Goal: Task Accomplishment & Management: Manage account settings

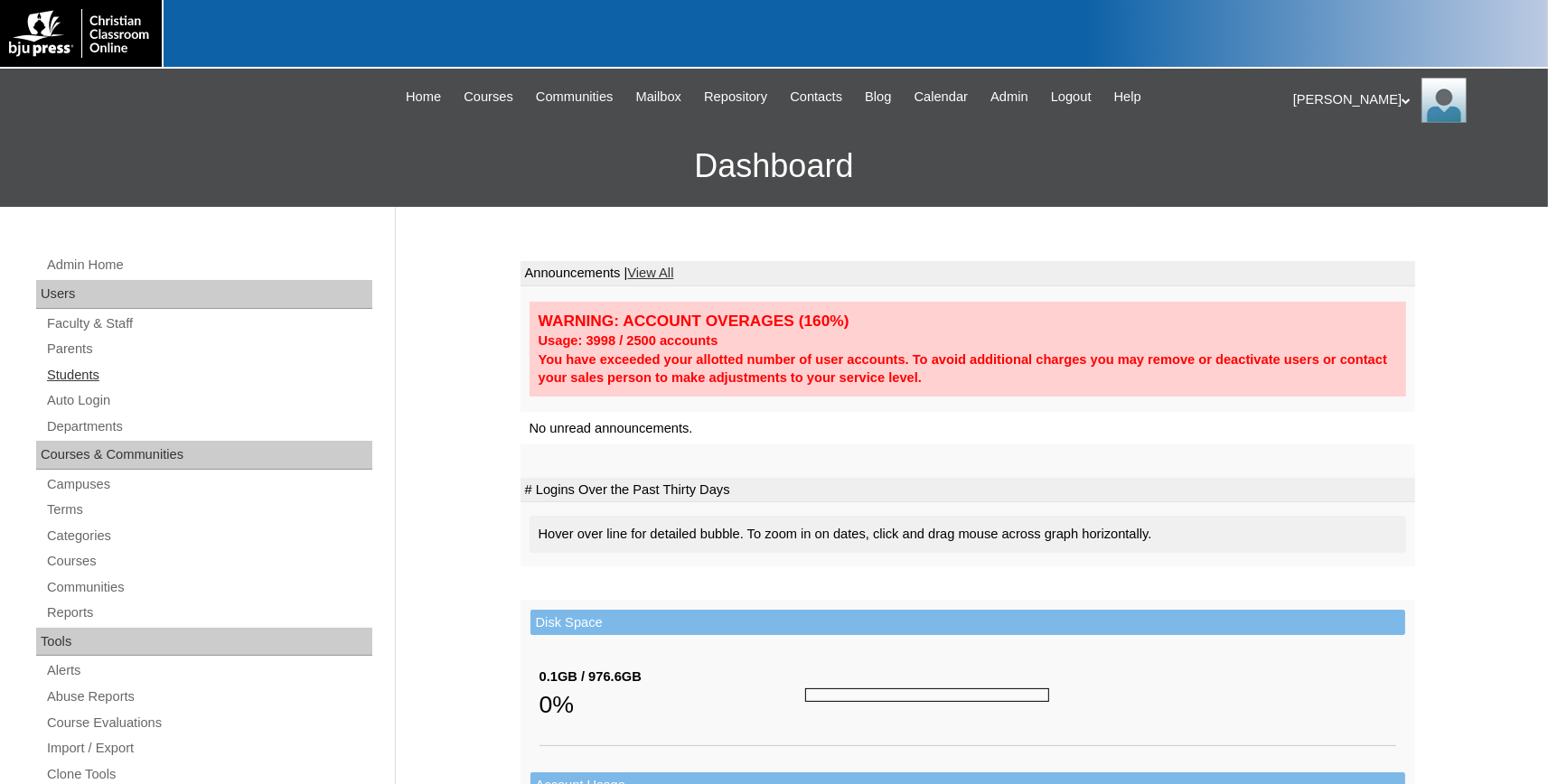
click at [72, 374] on link "Students" at bounding box center [208, 374] width 327 height 22
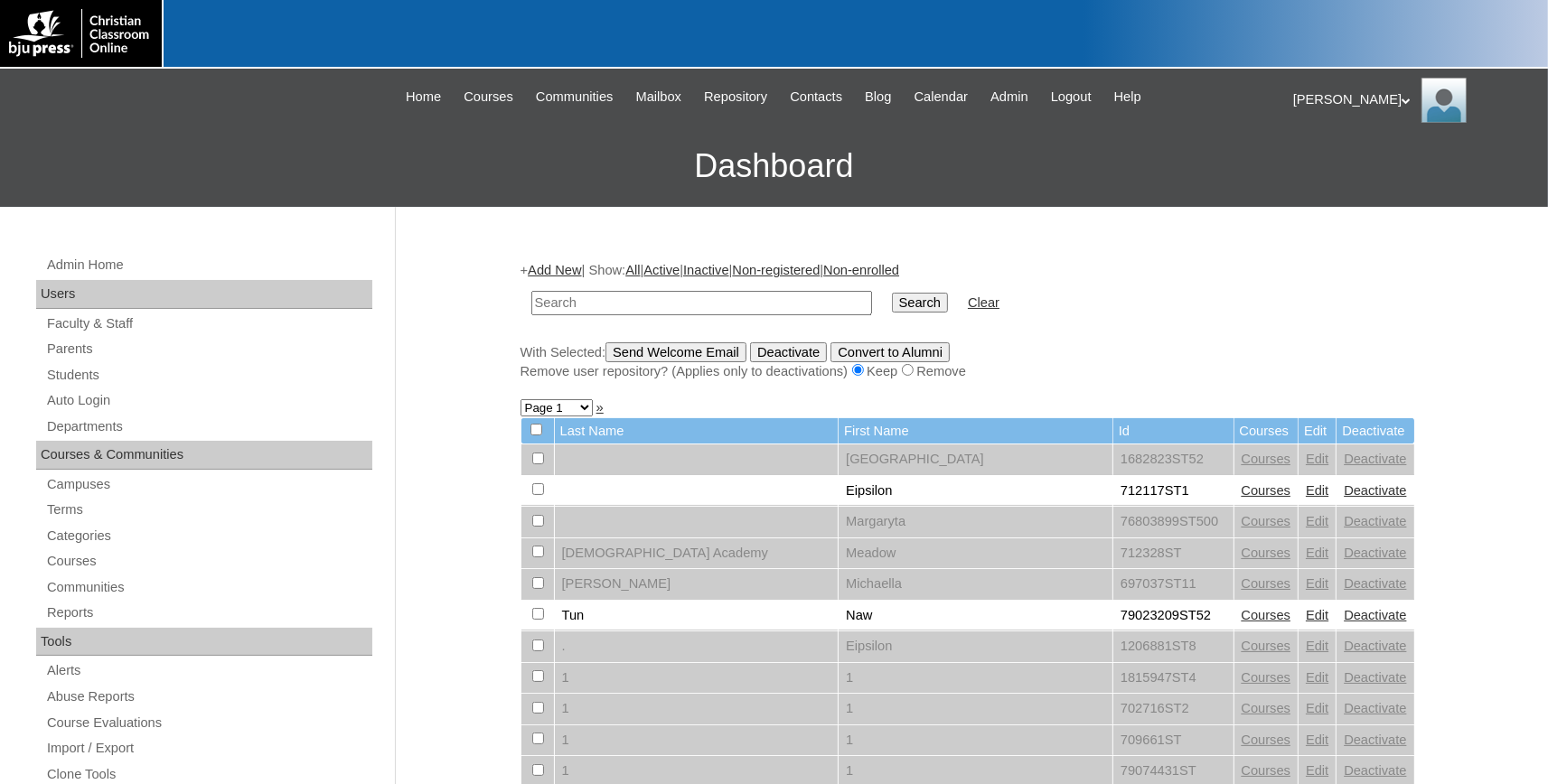
click at [576, 305] on input "text" at bounding box center [702, 303] width 341 height 24
click at [631, 308] on input "text" at bounding box center [702, 303] width 341 height 24
click at [598, 298] on input "text" at bounding box center [702, 303] width 341 height 24
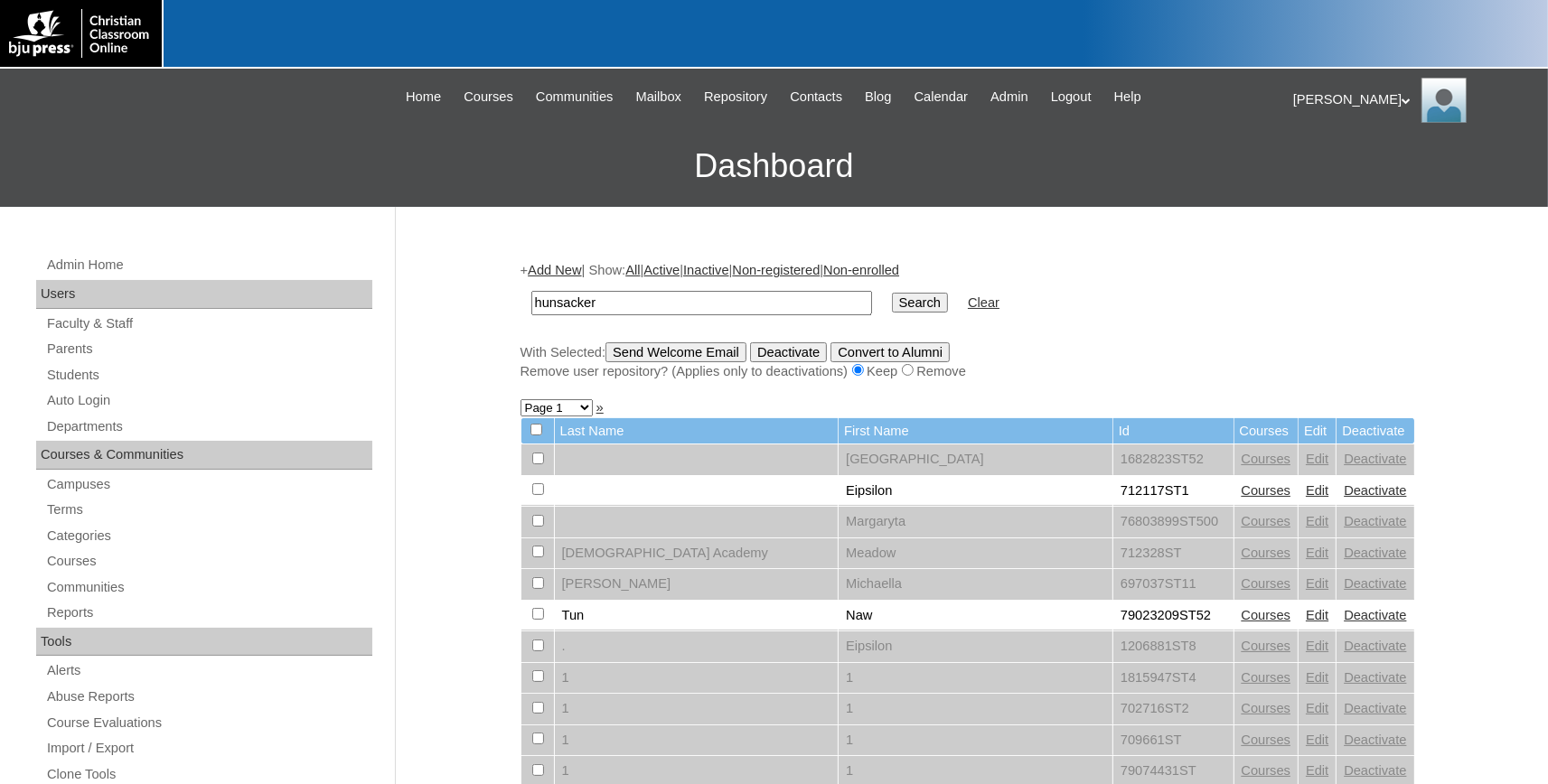
type input "hunsacker"
click at [892, 293] on input "Search" at bounding box center [920, 303] width 56 height 19
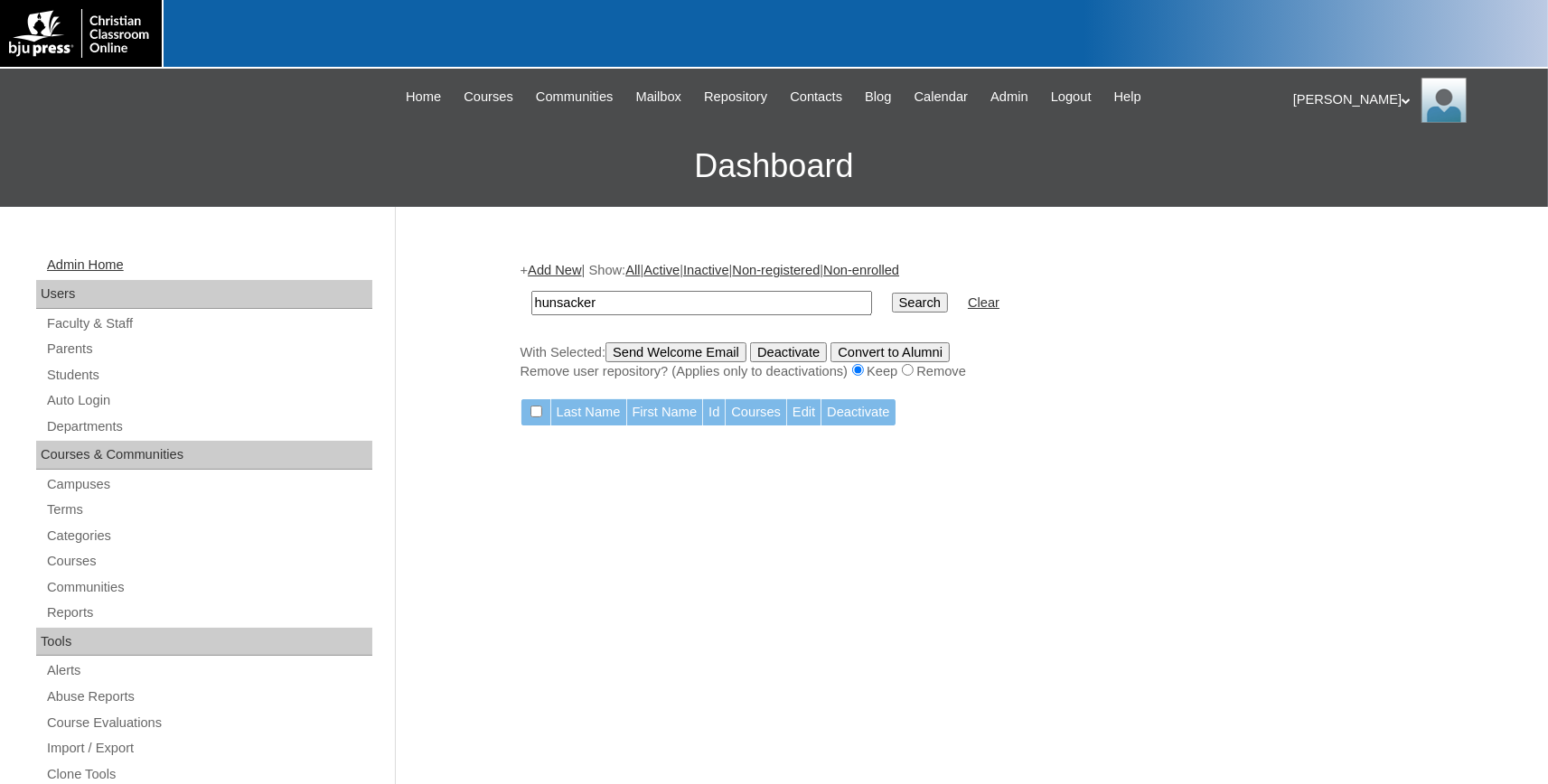
drag, startPoint x: 620, startPoint y: 298, endPoint x: 273, endPoint y: 272, distance: 348.0
click at [531, 291] on input "hunsacker" at bounding box center [702, 303] width 341 height 24
type input "preston"
click at [892, 293] on input "Search" at bounding box center [920, 303] width 56 height 19
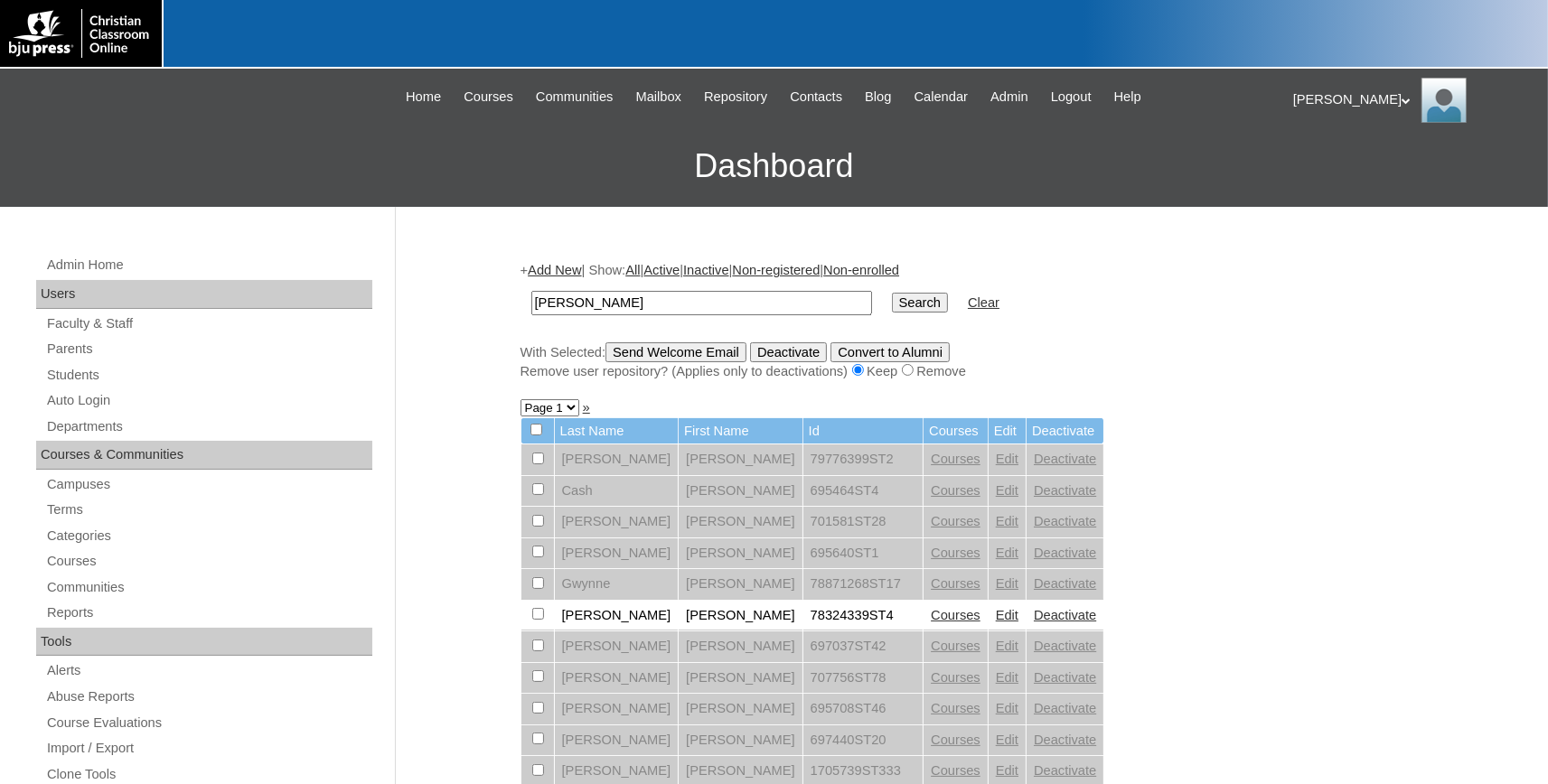
scroll to position [99, 0]
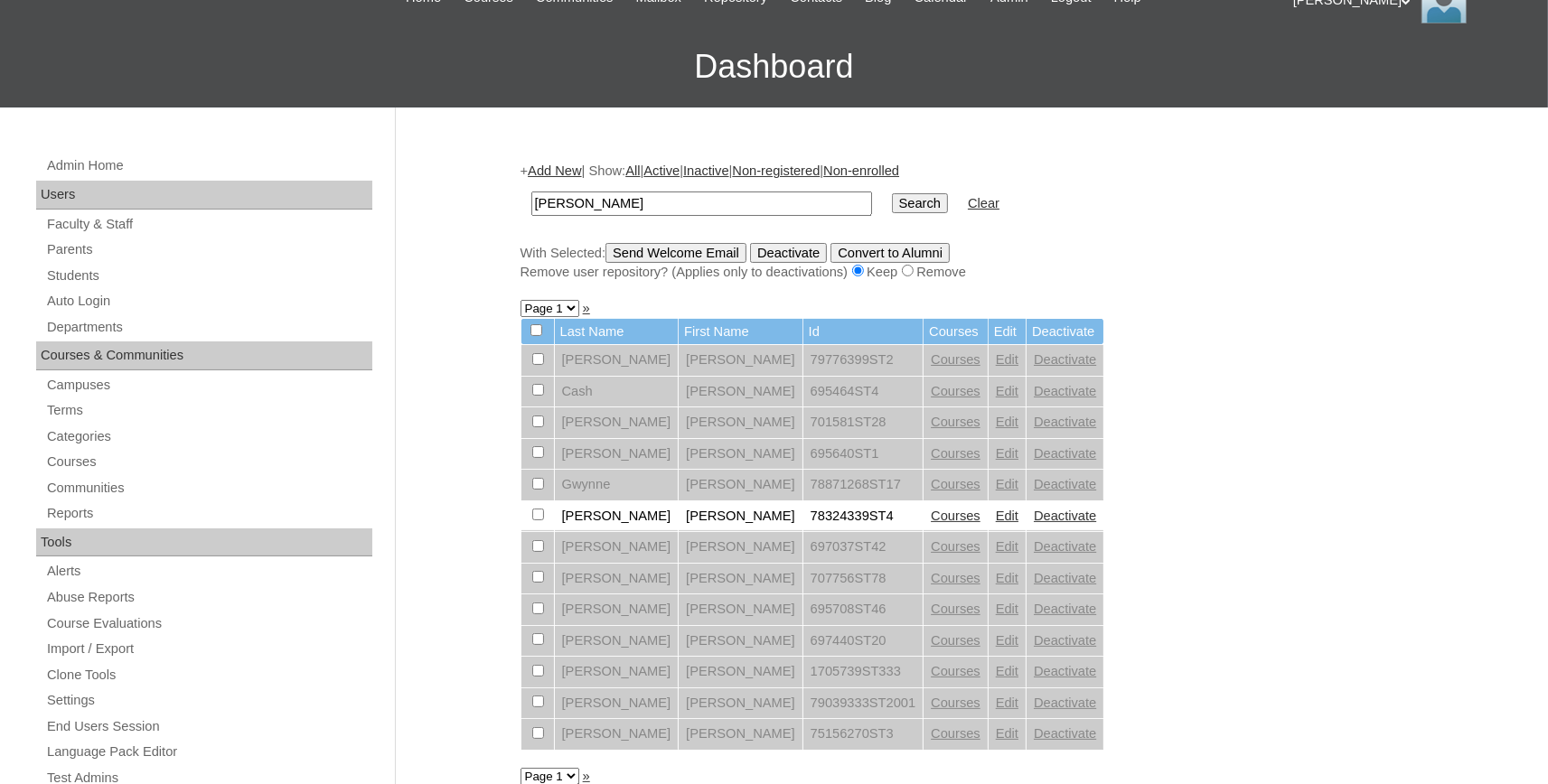
click at [995, 523] on link "Edit" at bounding box center [1006, 516] width 22 height 15
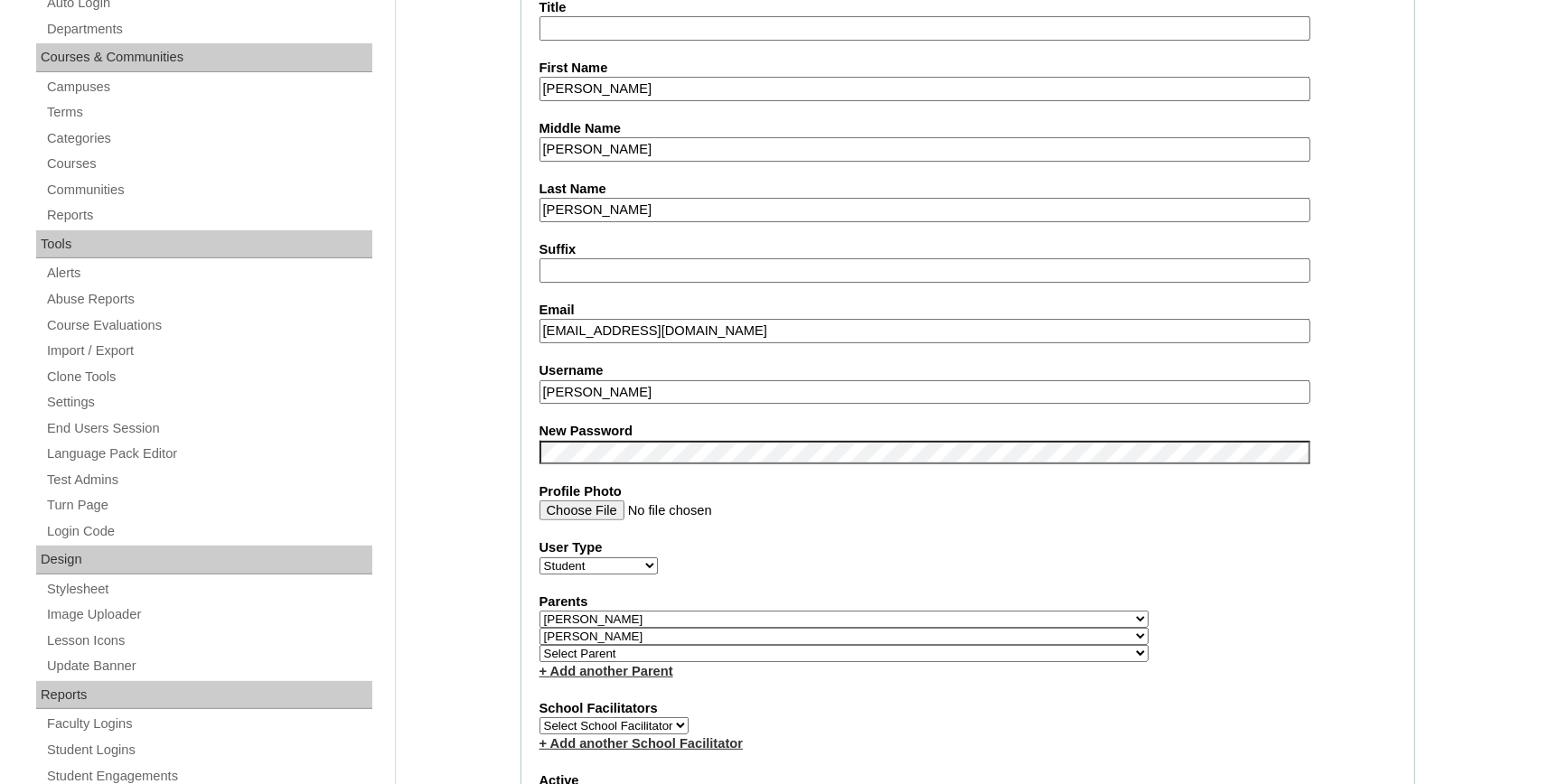
click at [671, 405] on input "[PERSON_NAME]" at bounding box center [924, 392] width 771 height 24
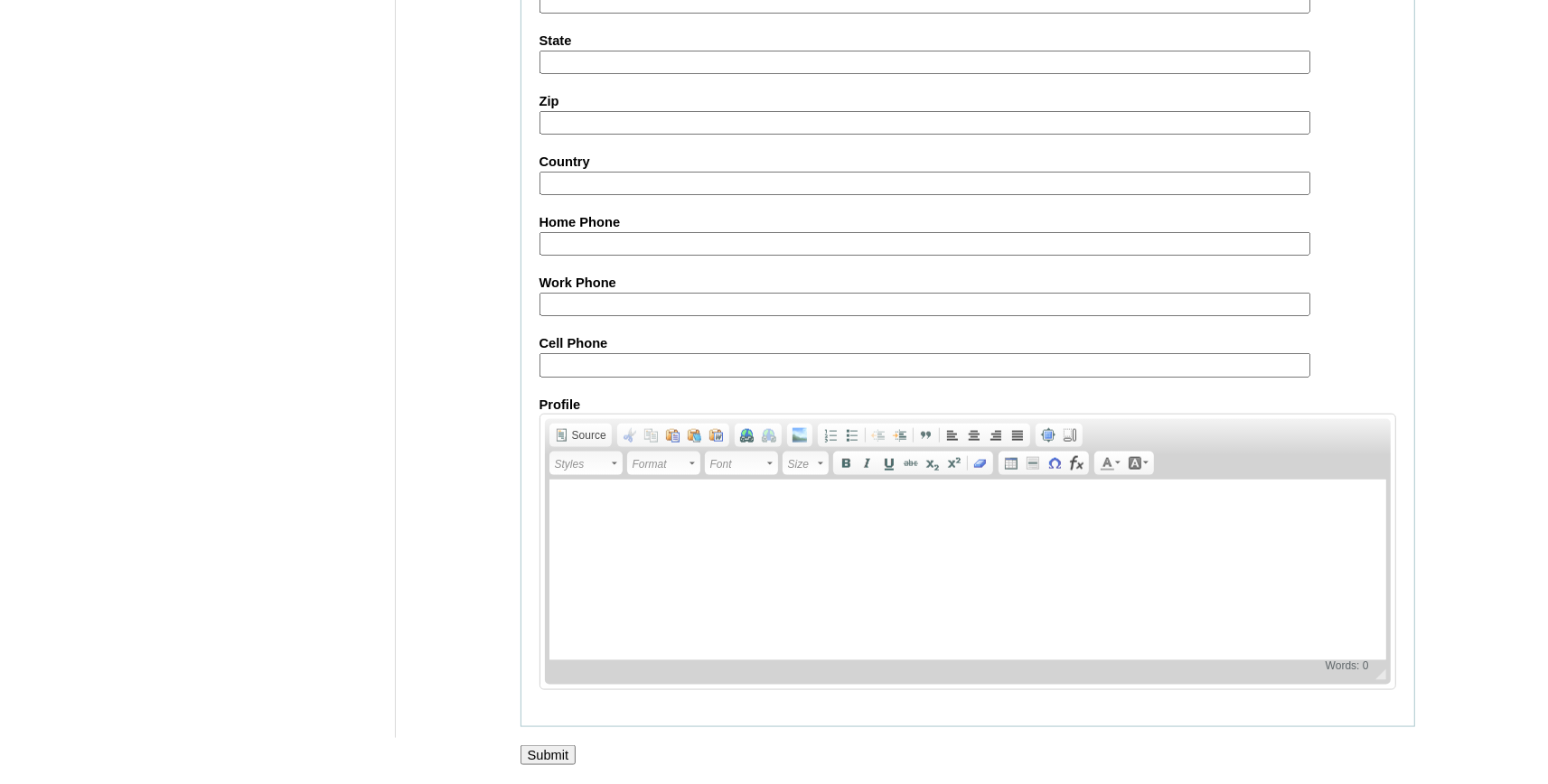
scroll to position [2011, 0]
click at [551, 760] on input "Submit" at bounding box center [549, 755] width 56 height 19
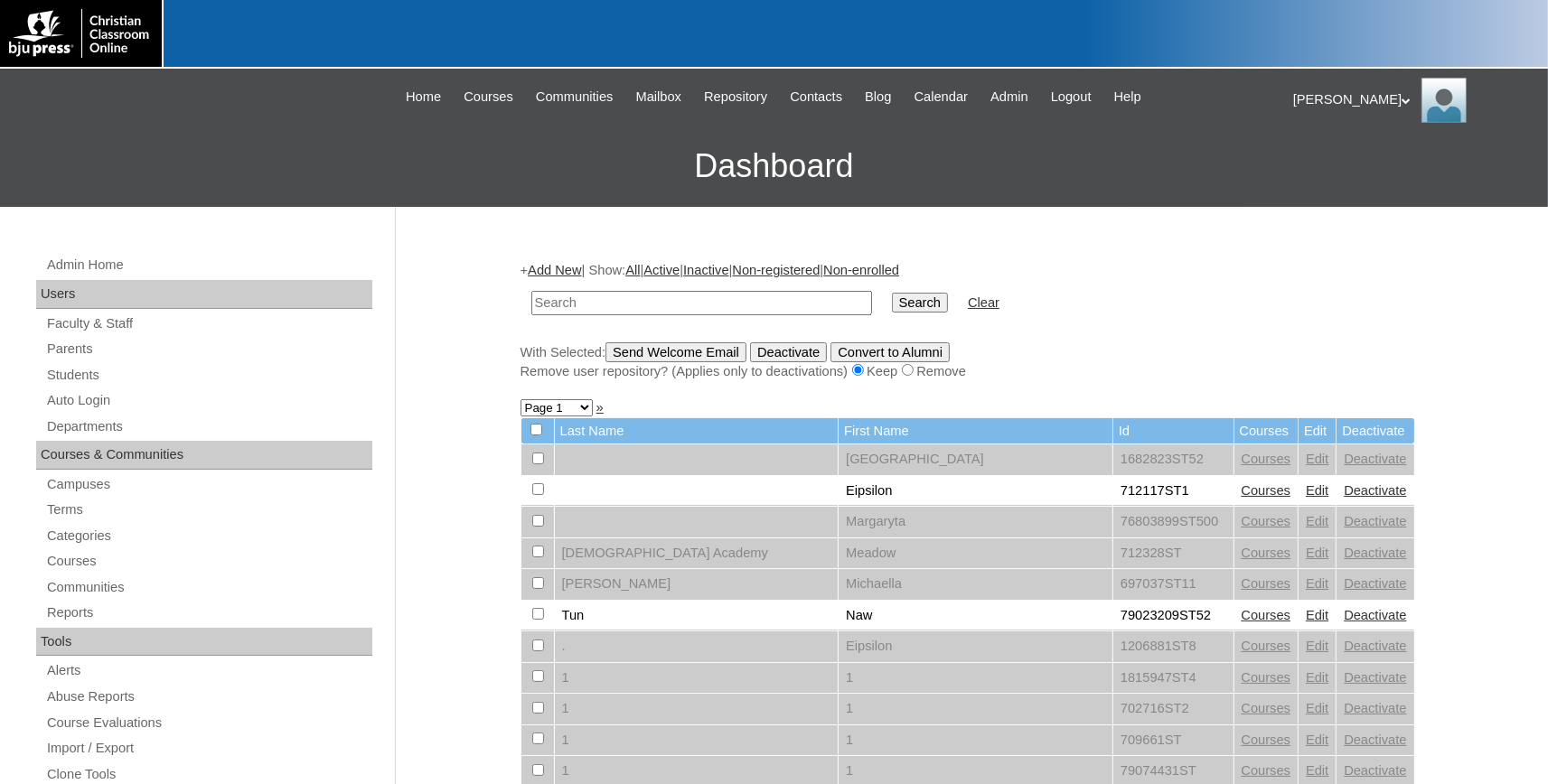
click at [605, 301] on input "text" at bounding box center [702, 303] width 341 height 24
type input "[PERSON_NAME]"
click at [892, 293] on input "Search" at bounding box center [920, 303] width 56 height 19
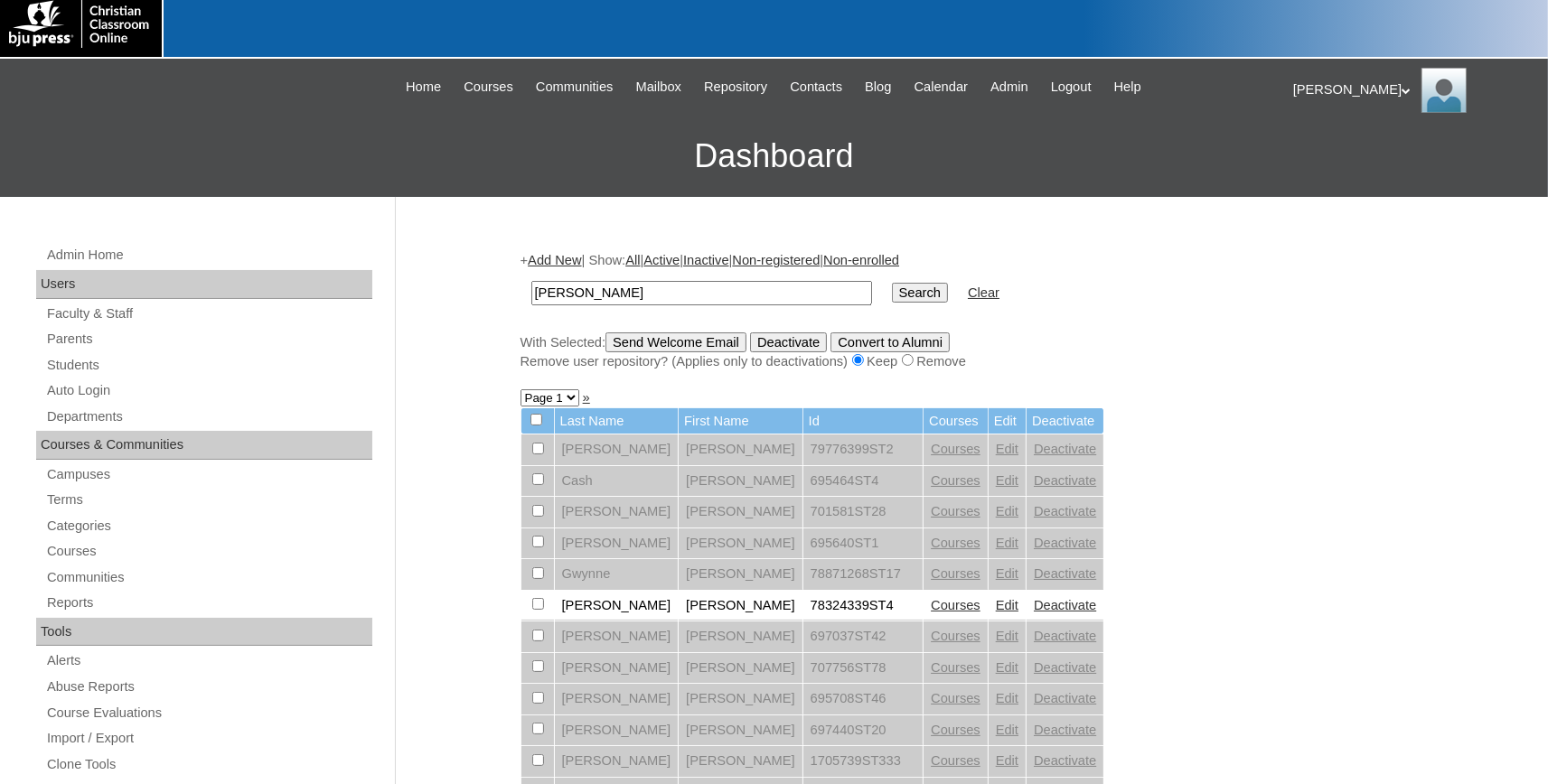
scroll to position [398, 0]
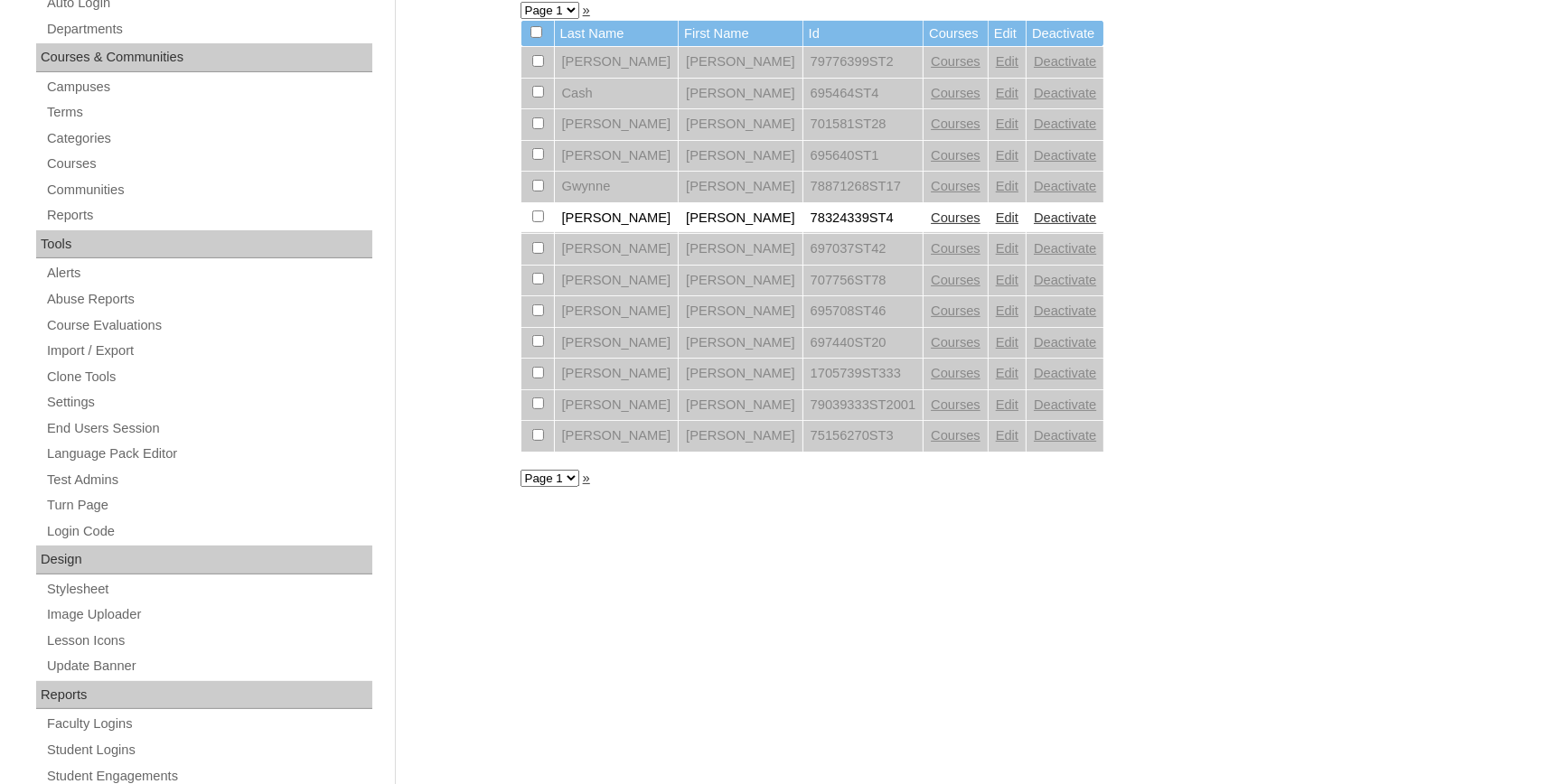
click at [995, 225] on link "Edit" at bounding box center [1006, 217] width 22 height 15
